Goal: Transaction & Acquisition: Purchase product/service

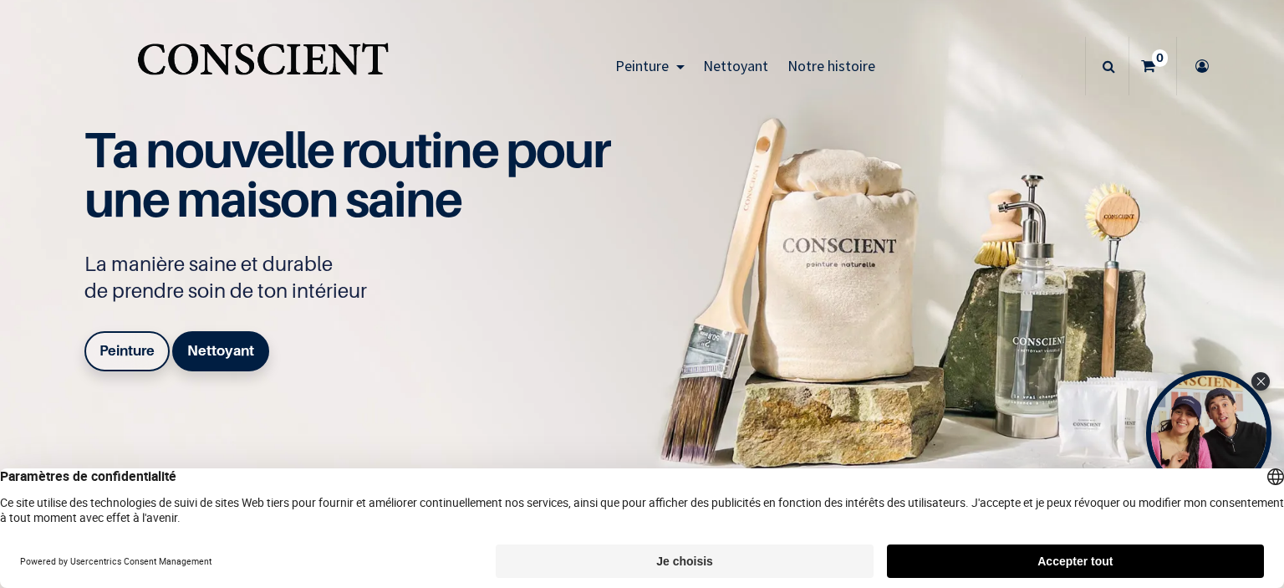
click at [1230, 558] on button "Accepter tout" at bounding box center [1075, 560] width 377 height 33
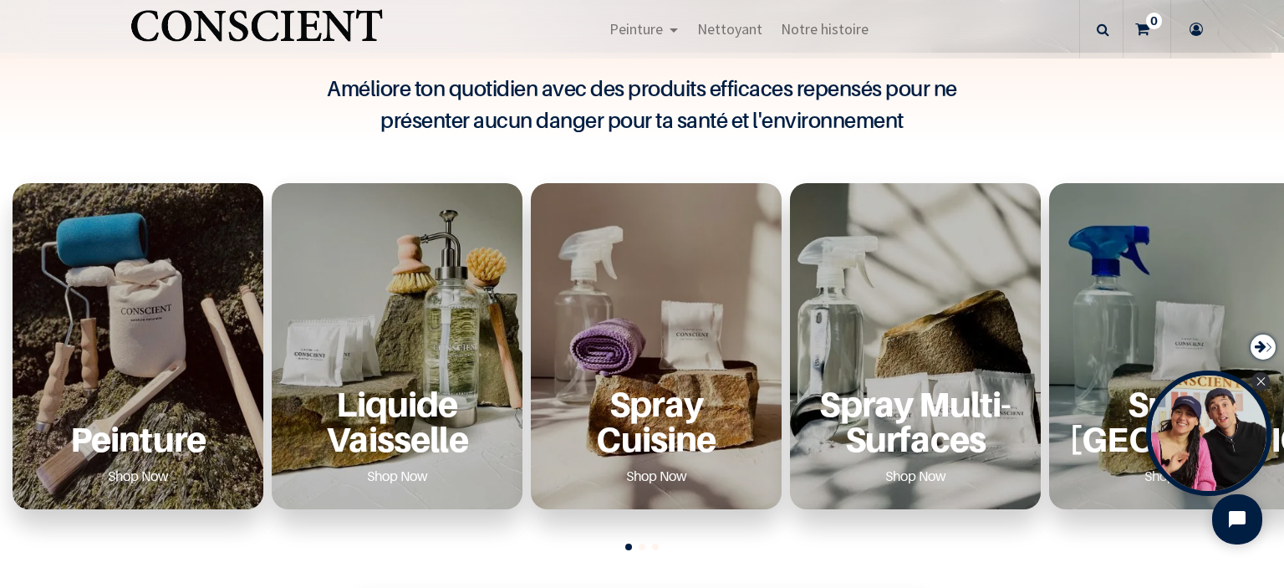
scroll to position [590, 0]
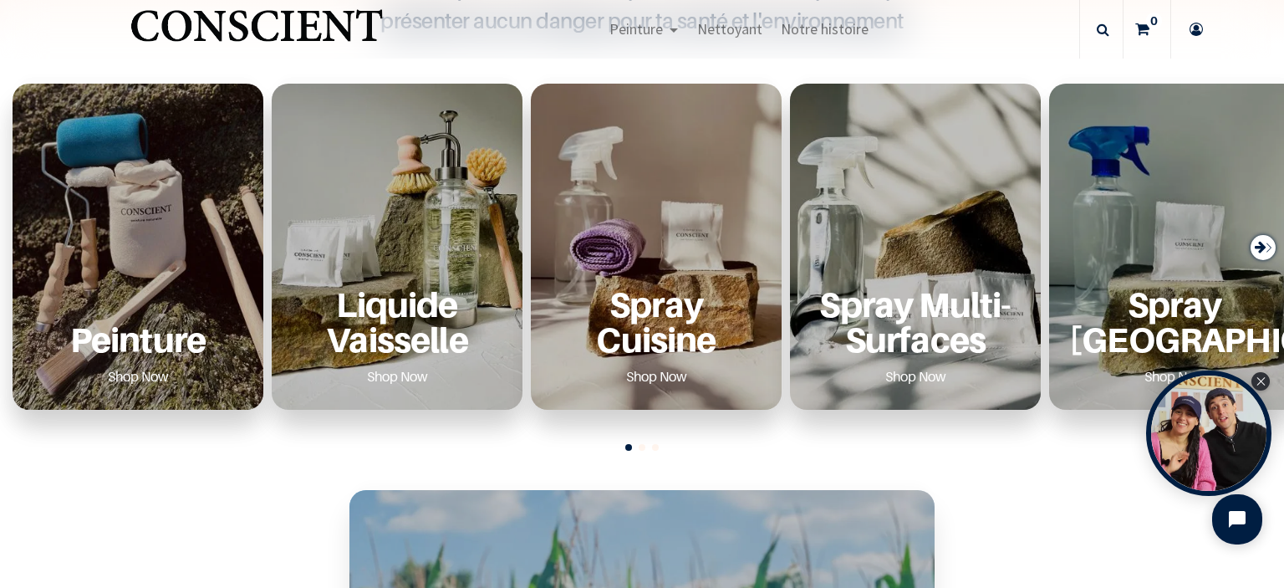
click at [150, 216] on div "Peinture Shop Now" at bounding box center [138, 247] width 251 height 326
click at [144, 379] on link "Shop Now" at bounding box center [138, 376] width 101 height 27
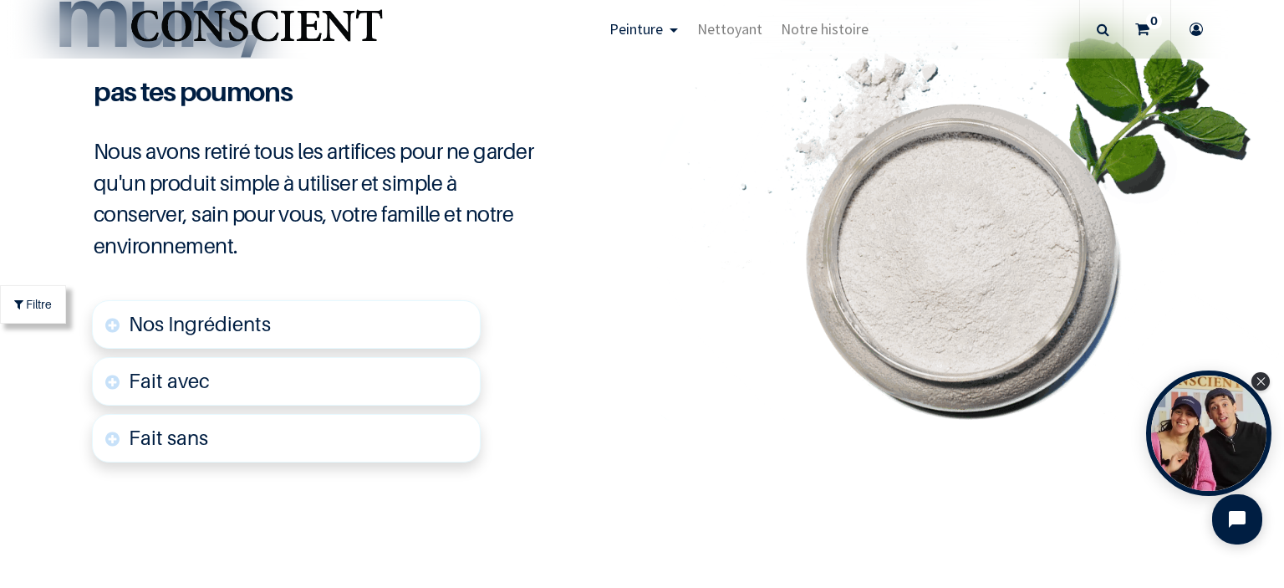
scroll to position [4012, 0]
